Goal: Navigation & Orientation: Find specific page/section

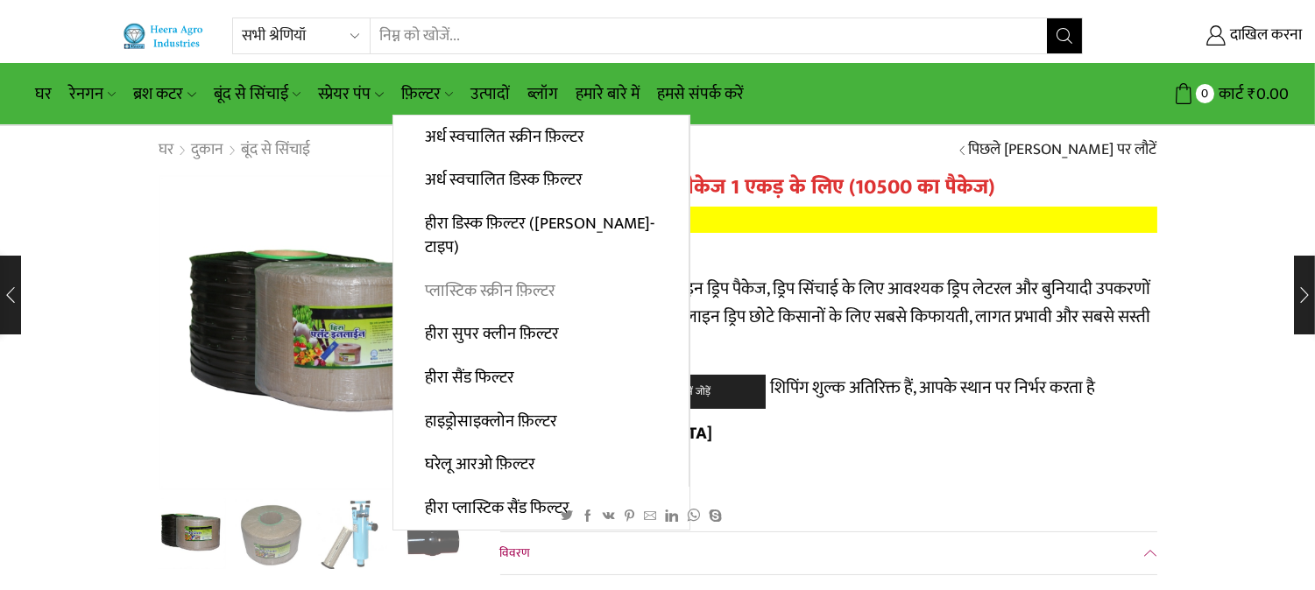
click at [486, 278] on font "प्लास्टिक स्क्रीन फ़िल्टर" at bounding box center [490, 291] width 131 height 27
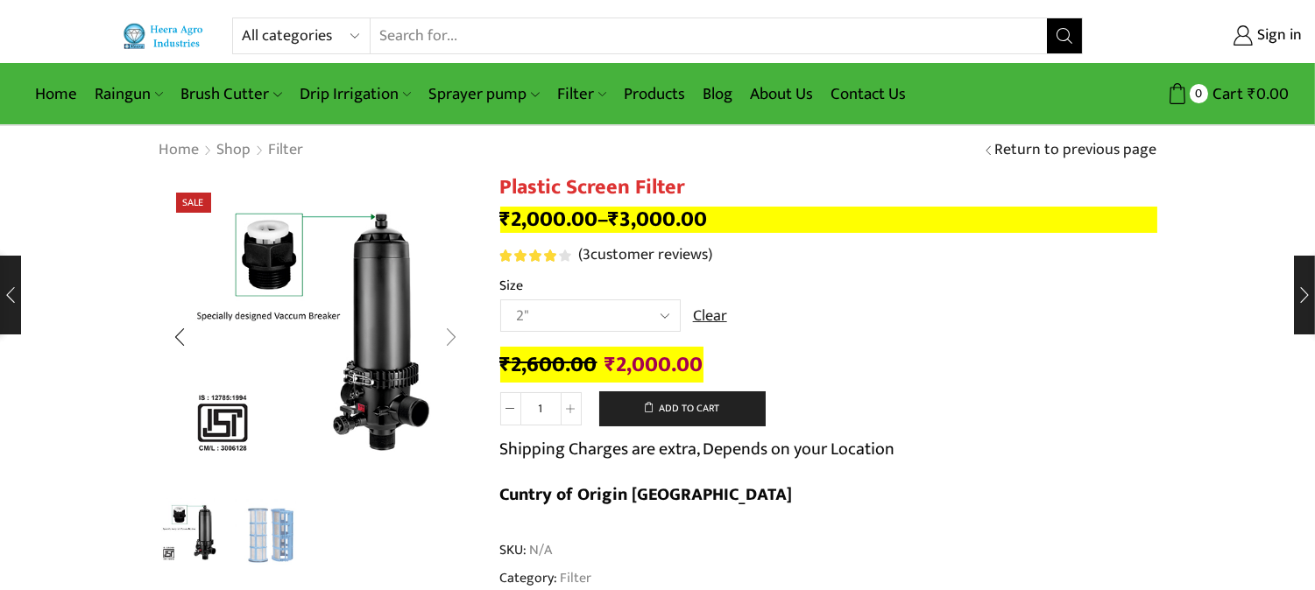
click at [456, 336] on div "Next slide" at bounding box center [452, 337] width 44 height 44
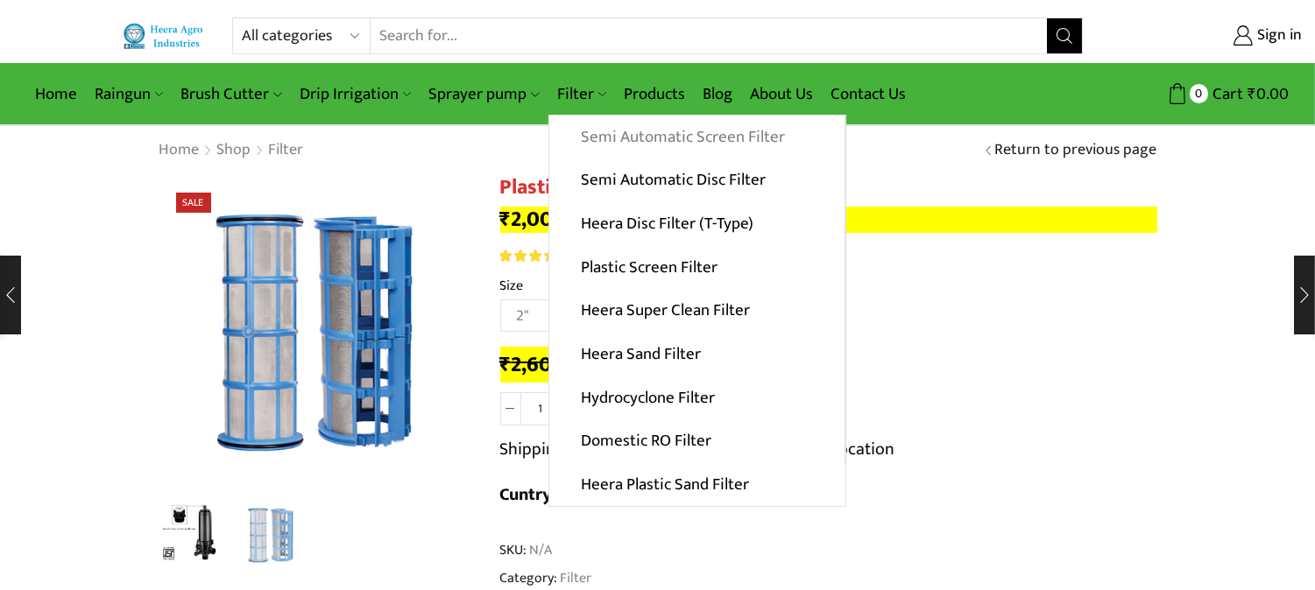
click at [593, 138] on link "Semi Automatic Screen Filter" at bounding box center [696, 138] width 295 height 44
